Goal: Information Seeking & Learning: Learn about a topic

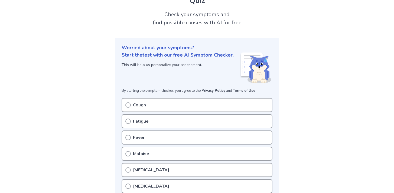
scroll to position [47, 0]
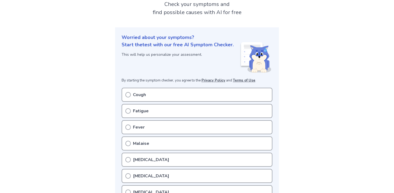
click at [144, 94] on p "Cough" at bounding box center [139, 95] width 13 height 7
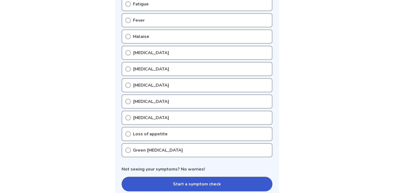
scroll to position [154, 0]
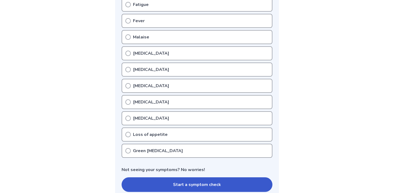
click at [129, 150] on icon at bounding box center [128, 150] width 5 height 5
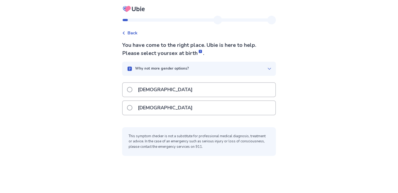
click at [177, 112] on div "Female" at bounding box center [199, 108] width 153 height 14
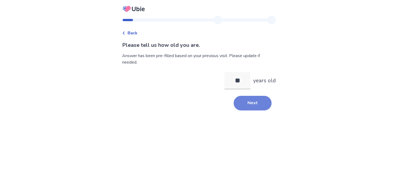
click at [250, 106] on button "Next" at bounding box center [253, 103] width 38 height 15
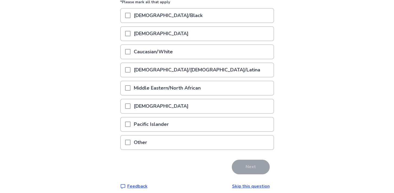
scroll to position [80, 0]
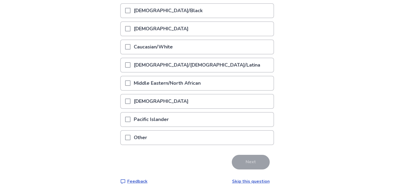
click at [129, 141] on div at bounding box center [127, 138] width 5 height 14
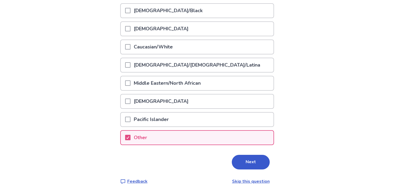
click at [229, 156] on div "Next" at bounding box center [197, 162] width 154 height 15
click at [234, 162] on button "Next" at bounding box center [251, 162] width 38 height 15
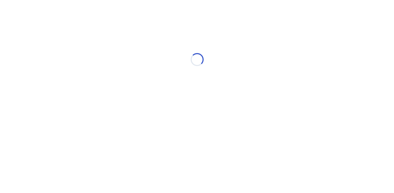
scroll to position [0, 0]
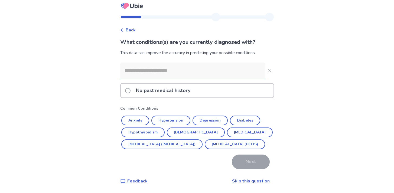
scroll to position [15, 0]
click at [175, 84] on p "No past medical history" at bounding box center [163, 91] width 61 height 14
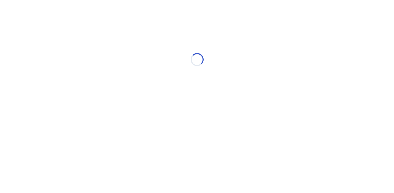
scroll to position [0, 0]
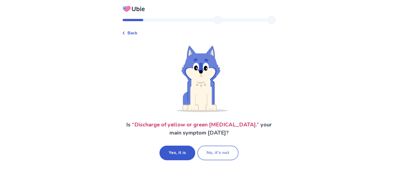
click at [211, 157] on button "No, it's not" at bounding box center [218, 153] width 41 height 15
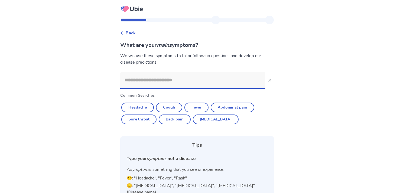
click at [173, 80] on input at bounding box center [192, 80] width 145 height 16
click at [164, 108] on button "Cough" at bounding box center [169, 108] width 26 height 10
type input "*****"
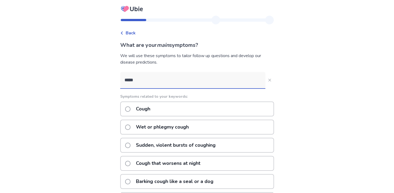
click at [162, 84] on input "*****" at bounding box center [192, 80] width 145 height 16
click at [157, 104] on div "Cough" at bounding box center [197, 109] width 154 height 15
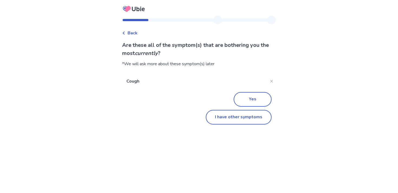
click at [168, 79] on p "Cough" at bounding box center [194, 81] width 145 height 15
click at [221, 122] on button "I have other symptoms" at bounding box center [239, 117] width 66 height 15
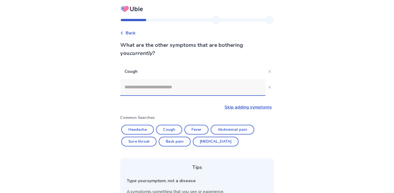
click at [163, 85] on input at bounding box center [192, 87] width 145 height 16
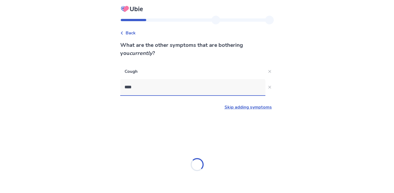
type input "*****"
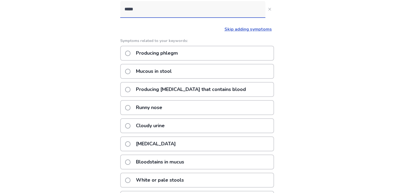
scroll to position [78, 0]
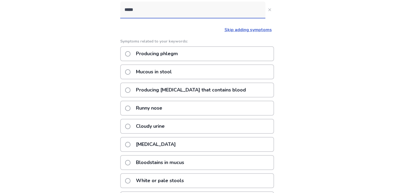
click at [137, 54] on p "Producing phlegm" at bounding box center [157, 54] width 49 height 14
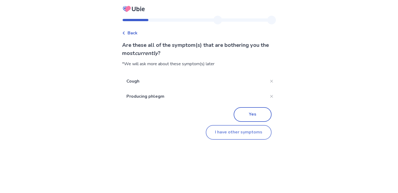
click at [217, 136] on button "I have other symptoms" at bounding box center [239, 132] width 66 height 15
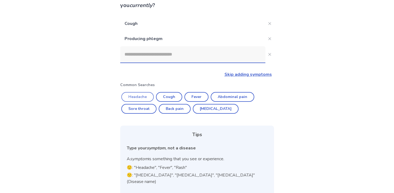
click at [139, 97] on button "Headache" at bounding box center [137, 97] width 33 height 10
type input "********"
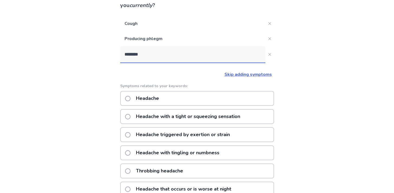
scroll to position [33, 0]
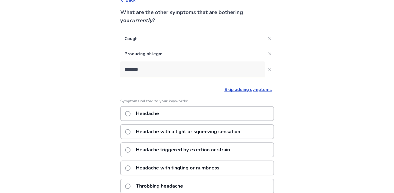
click at [176, 111] on div "Headache" at bounding box center [197, 113] width 154 height 15
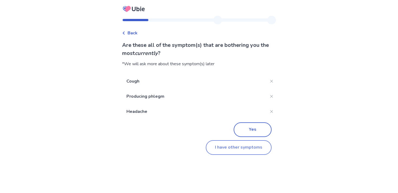
click at [231, 145] on button "I have other symptoms" at bounding box center [239, 147] width 66 height 15
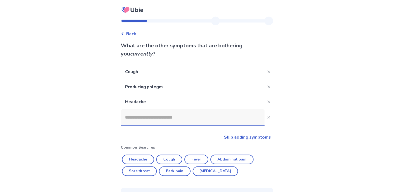
scroll to position [33, 0]
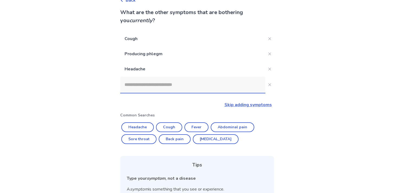
click at [159, 82] on input at bounding box center [192, 85] width 145 height 16
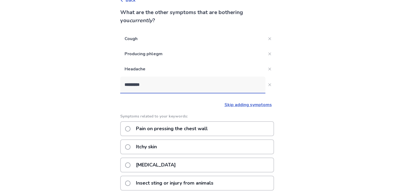
type input "**********"
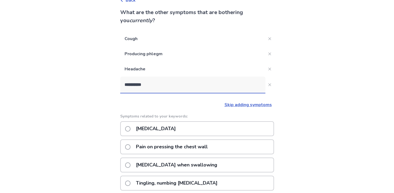
click at [161, 128] on p "[MEDICAL_DATA]" at bounding box center [156, 129] width 46 height 14
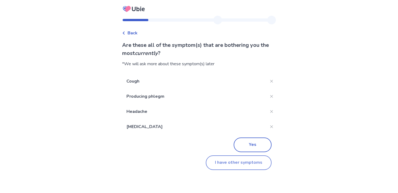
click at [237, 168] on button "I have other symptoms" at bounding box center [239, 163] width 66 height 15
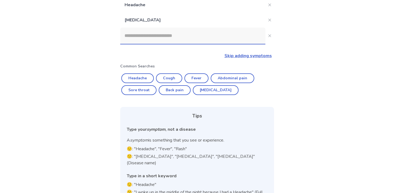
scroll to position [94, 0]
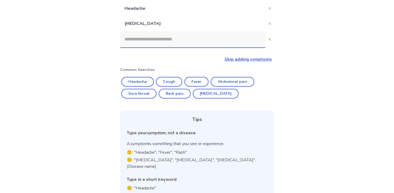
click at [162, 44] on input at bounding box center [192, 39] width 145 height 16
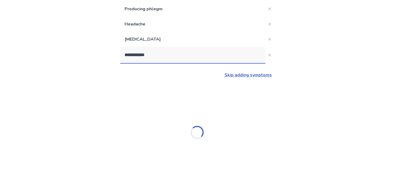
scroll to position [78, 0]
type input "**********"
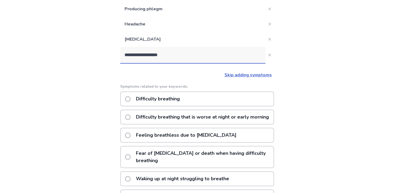
scroll to position [94, 0]
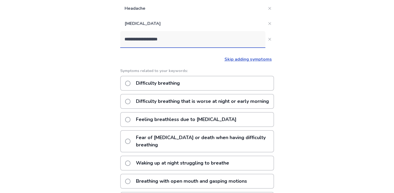
click at [172, 82] on p "Difficulty breathing" at bounding box center [158, 83] width 50 height 14
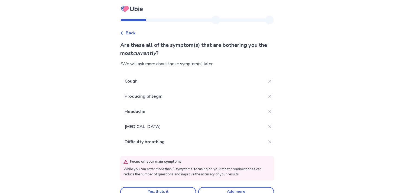
scroll to position [10, 0]
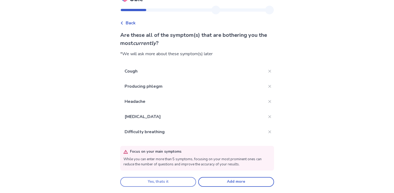
click at [169, 182] on button "Yes, thats it" at bounding box center [158, 182] width 76 height 10
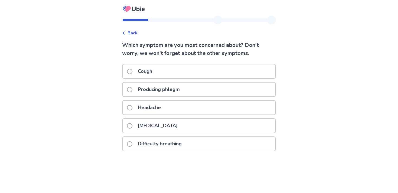
click at [191, 129] on div "[MEDICAL_DATA]" at bounding box center [199, 126] width 153 height 14
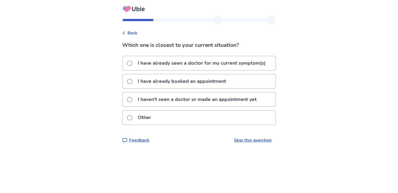
click at [177, 86] on p "I have already booked an appointment" at bounding box center [182, 82] width 95 height 14
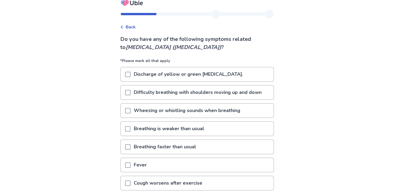
scroll to position [10, 0]
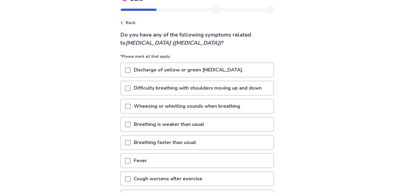
click at [131, 73] on div at bounding box center [127, 70] width 5 height 14
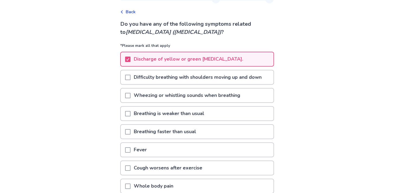
scroll to position [21, 0]
click at [131, 118] on div at bounding box center [127, 114] width 5 height 14
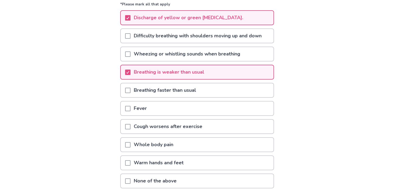
scroll to position [73, 0]
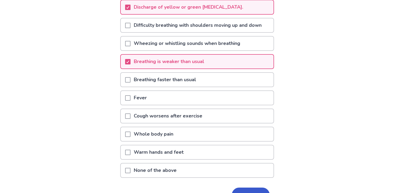
click at [129, 134] on span at bounding box center [127, 134] width 5 height 5
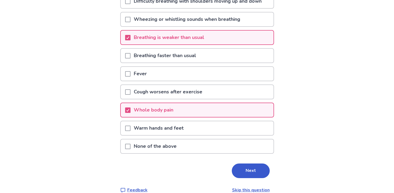
scroll to position [102, 0]
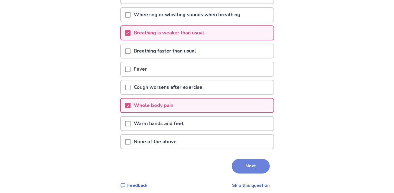
click at [246, 163] on button "Next" at bounding box center [251, 166] width 38 height 15
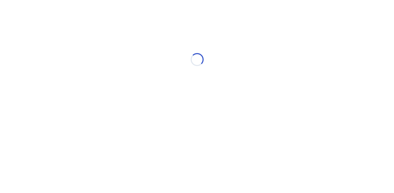
scroll to position [0, 0]
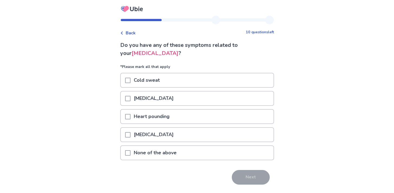
click at [196, 169] on div "Do you have any of these symptoms related to your chest pain ? *Please mark all…" at bounding box center [197, 120] width 154 height 159
click at [165, 148] on p "None of the above" at bounding box center [155, 153] width 49 height 14
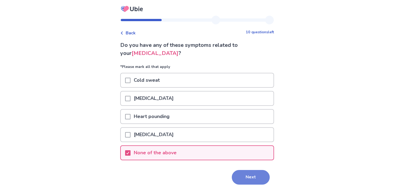
click at [250, 176] on button "Next" at bounding box center [251, 177] width 38 height 15
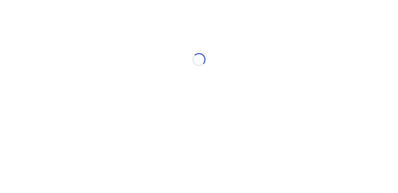
select select "*"
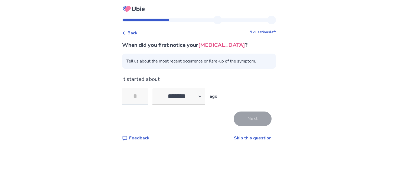
click at [142, 101] on input "tel" at bounding box center [135, 96] width 26 height 17
type input "*"
click at [256, 116] on button "Next" at bounding box center [253, 119] width 38 height 15
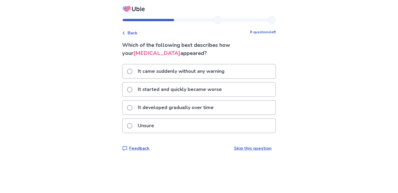
click at [255, 116] on div "It developed gradually over time" at bounding box center [199, 109] width 154 height 18
click at [242, 112] on div "It developed gradually over time" at bounding box center [199, 108] width 153 height 14
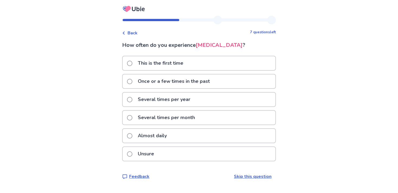
click at [164, 66] on p "This is the first time" at bounding box center [161, 63] width 52 height 14
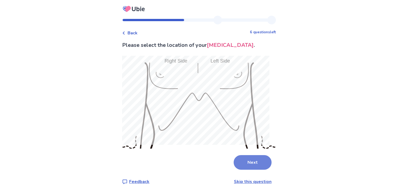
click at [247, 155] on button "Next" at bounding box center [253, 162] width 38 height 15
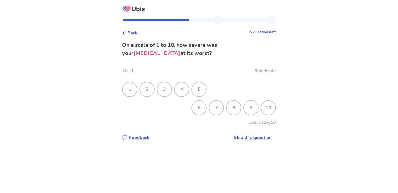
click at [201, 86] on div "5" at bounding box center [199, 89] width 14 height 14
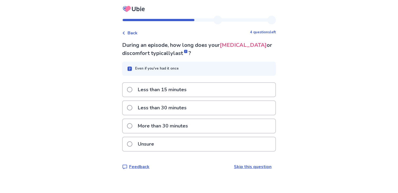
click at [162, 95] on p "Less than 15 minutes" at bounding box center [162, 90] width 55 height 14
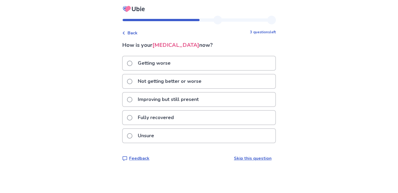
click at [162, 81] on p "Not getting better or worse" at bounding box center [170, 82] width 70 height 14
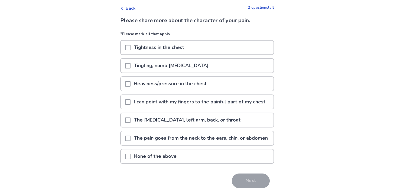
scroll to position [25, 0]
click at [128, 51] on div "Tightness in the chest" at bounding box center [197, 47] width 153 height 14
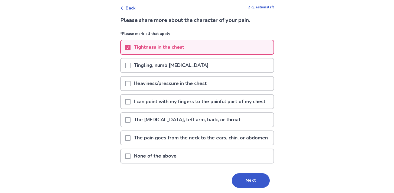
click at [131, 84] on span at bounding box center [127, 83] width 5 height 5
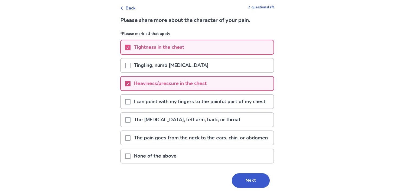
scroll to position [51, 0]
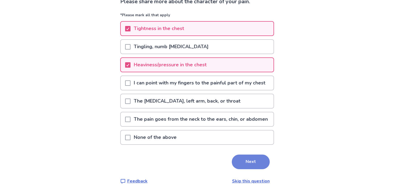
click at [239, 169] on button "Next" at bounding box center [251, 162] width 38 height 15
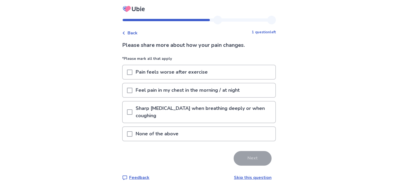
click at [192, 97] on div "Feel pain in my chest in the morning / at night" at bounding box center [199, 90] width 154 height 15
click at [141, 95] on p "Feel pain in my chest in the morning / at night" at bounding box center [188, 90] width 111 height 14
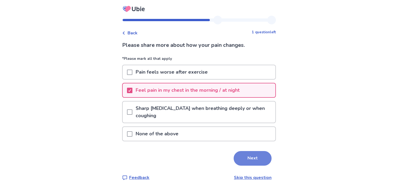
click at [251, 159] on button "Next" at bounding box center [253, 158] width 38 height 15
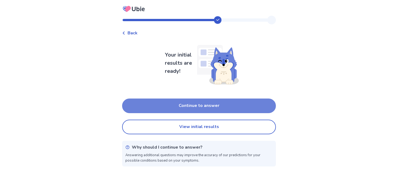
click at [208, 102] on button "Continue to answer" at bounding box center [199, 106] width 154 height 15
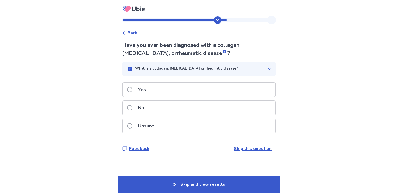
click at [130, 37] on div "Back Have you ever been diagnosed with a collagen, autoimmune, or rheumatic dis…" at bounding box center [199, 88] width 163 height 145
click at [126, 33] on icon at bounding box center [123, 32] width 3 height 3
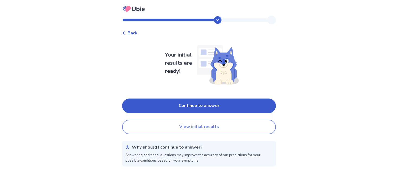
click at [167, 130] on button "View initial results" at bounding box center [199, 127] width 154 height 15
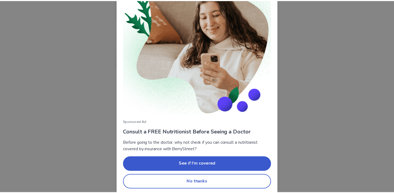
scroll to position [41, 0]
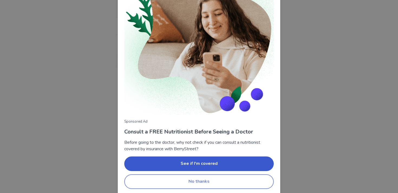
click at [183, 186] on button "No thanks" at bounding box center [199, 182] width 150 height 15
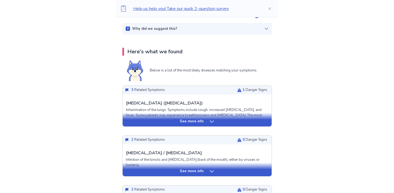
scroll to position [95, 0]
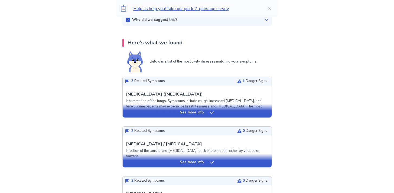
click at [158, 124] on div "3 Related Symptoms 1 Danger Signs See more info Pneumonia (Lower Respiratory Tr…" at bounding box center [198, 172] width 150 height 191
click at [154, 115] on div "See more info" at bounding box center [197, 112] width 149 height 5
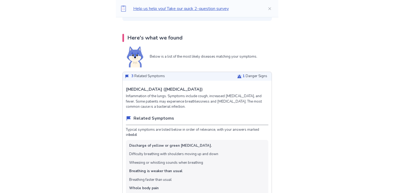
scroll to position [104, 0]
